Goal: Task Accomplishment & Management: Use online tool/utility

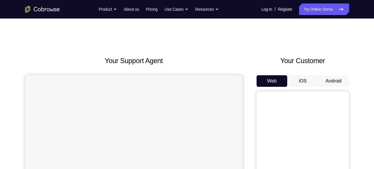
click at [328, 83] on button "Android" at bounding box center [333, 81] width 31 height 12
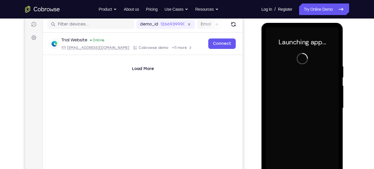
scroll to position [73, 0]
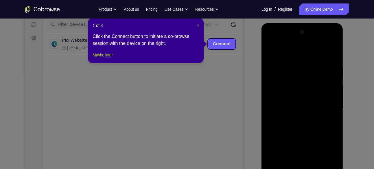
click at [113, 58] on button "Maybe later" at bounding box center [103, 55] width 20 height 7
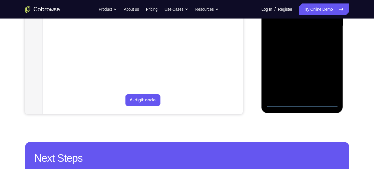
scroll to position [155, 0]
drag, startPoint x: 302, startPoint y: 102, endPoint x: 471, endPoint y: 92, distance: 169.3
click at [302, 102] on div at bounding box center [302, 26] width 73 height 162
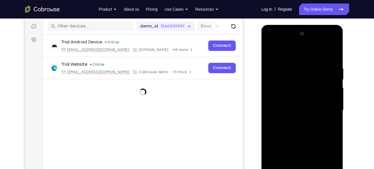
scroll to position [130, 0]
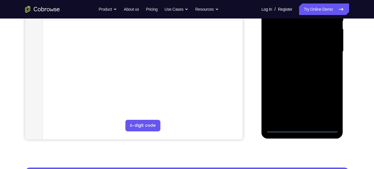
click at [324, 99] on div at bounding box center [302, 51] width 73 height 162
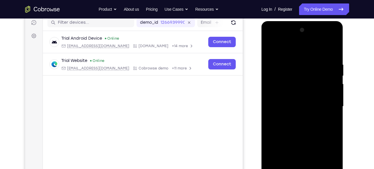
scroll to position [73, 0]
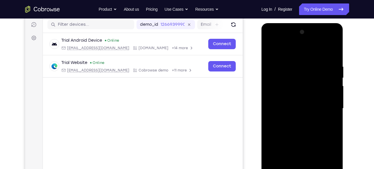
click at [272, 38] on div at bounding box center [302, 108] width 73 height 162
click at [325, 102] on div at bounding box center [302, 108] width 73 height 162
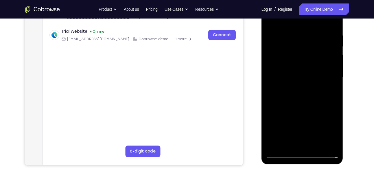
click at [310, 145] on div at bounding box center [302, 77] width 73 height 162
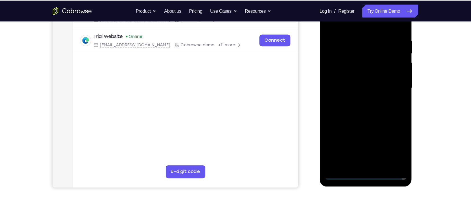
scroll to position [104, 0]
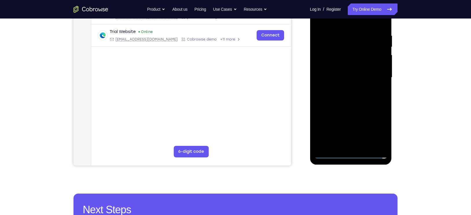
click at [353, 65] on div at bounding box center [350, 78] width 73 height 162
click at [374, 144] on div at bounding box center [350, 78] width 73 height 162
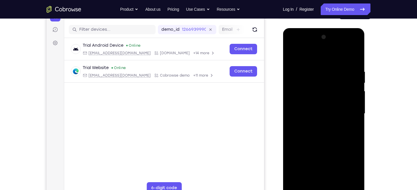
scroll to position [66, 0]
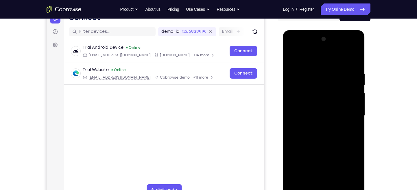
click at [304, 106] on div at bounding box center [323, 115] width 73 height 162
click at [351, 60] on div at bounding box center [323, 115] width 73 height 162
click at [342, 149] on div at bounding box center [323, 115] width 73 height 162
click at [340, 134] on div at bounding box center [323, 115] width 73 height 162
click at [322, 131] on div at bounding box center [323, 115] width 73 height 162
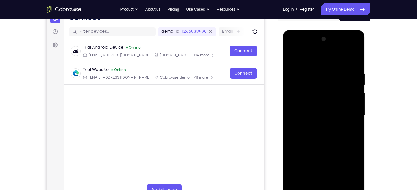
click at [342, 168] on div at bounding box center [323, 115] width 73 height 162
click at [339, 162] on div at bounding box center [323, 115] width 73 height 162
click at [341, 169] on div at bounding box center [323, 115] width 73 height 162
click at [334, 164] on div at bounding box center [323, 115] width 73 height 162
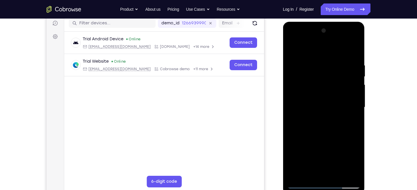
scroll to position [74, 0]
click at [331, 139] on div at bounding box center [323, 107] width 73 height 162
click at [293, 47] on div at bounding box center [323, 107] width 73 height 162
click at [294, 51] on div at bounding box center [323, 107] width 73 height 162
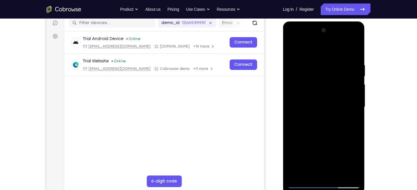
click at [291, 48] on div at bounding box center [323, 107] width 73 height 162
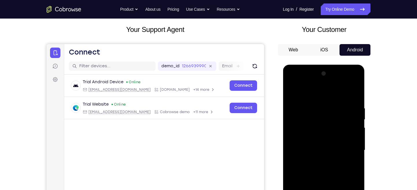
scroll to position [24, 0]
